Goal: Obtain resource: Download file/media

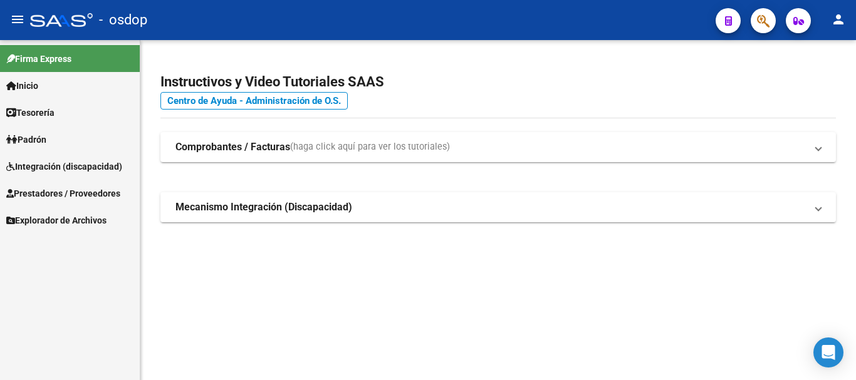
click at [96, 196] on span "Prestadores / Proveedores" at bounding box center [63, 194] width 114 height 14
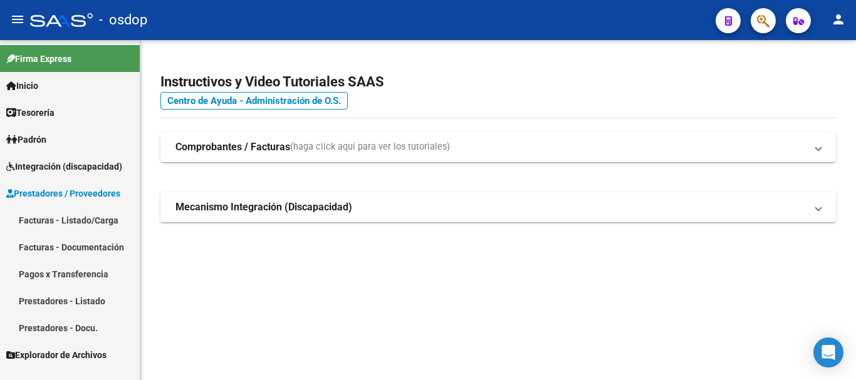
click at [96, 222] on link "Facturas - Listado/Carga" at bounding box center [70, 220] width 140 height 27
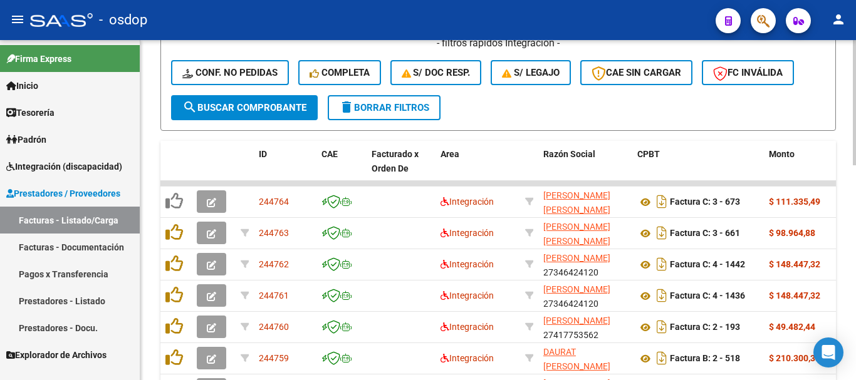
scroll to position [125, 0]
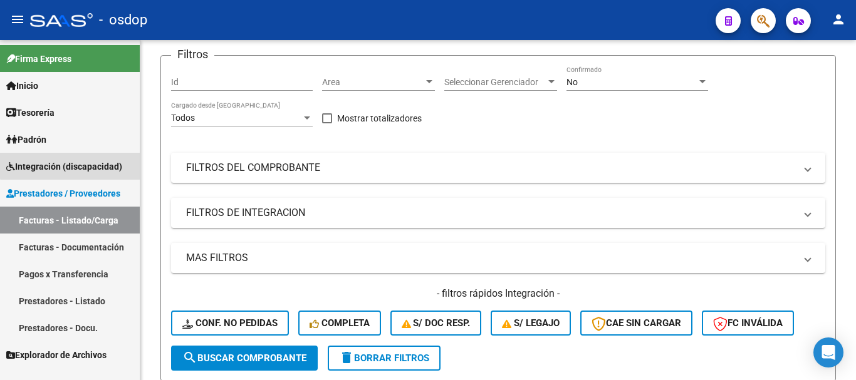
click at [74, 162] on span "Integración (discapacidad)" at bounding box center [64, 167] width 116 height 14
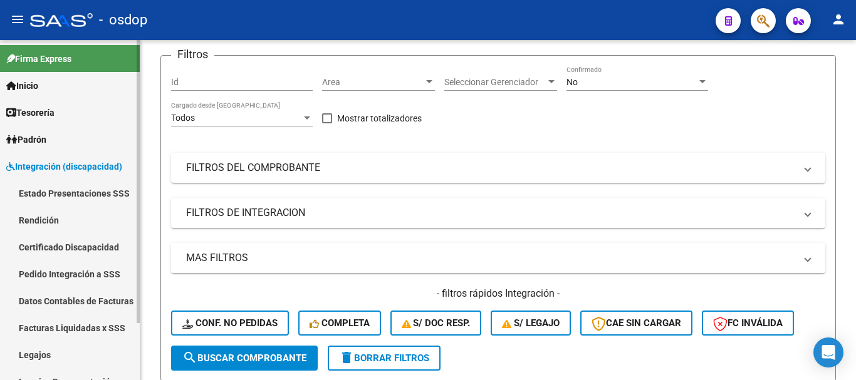
click at [81, 276] on link "Pedido Integración a SSS" at bounding box center [70, 274] width 140 height 27
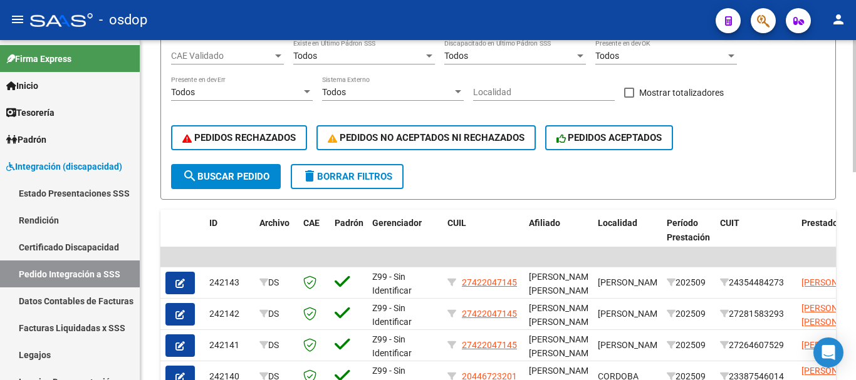
scroll to position [63, 0]
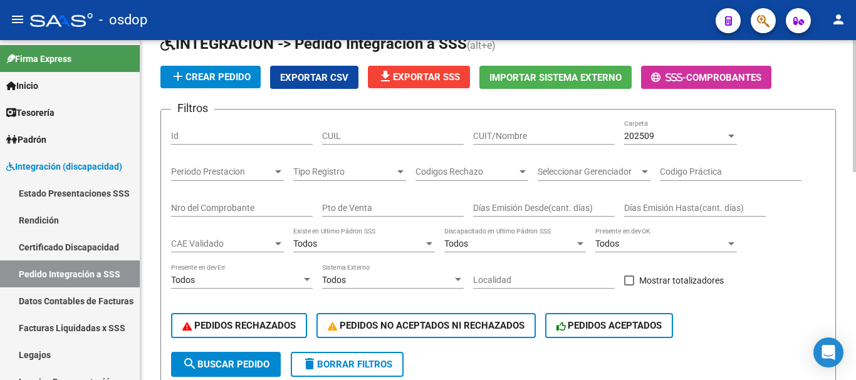
click at [315, 80] on span "Exportar CSV" at bounding box center [314, 77] width 68 height 11
